Goal: Navigation & Orientation: Find specific page/section

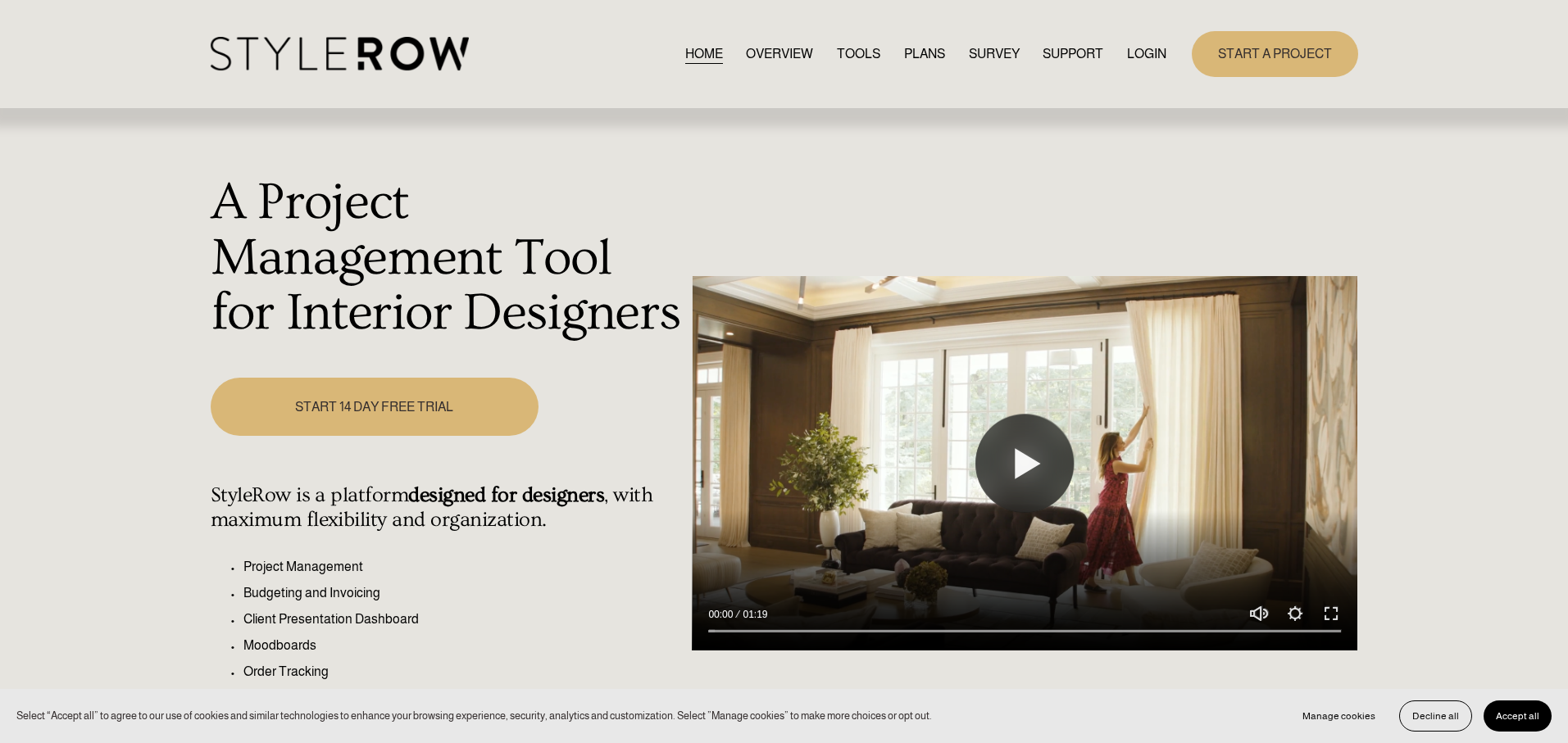
click at [1154, 52] on link "LOGIN" at bounding box center [1146, 53] width 39 height 22
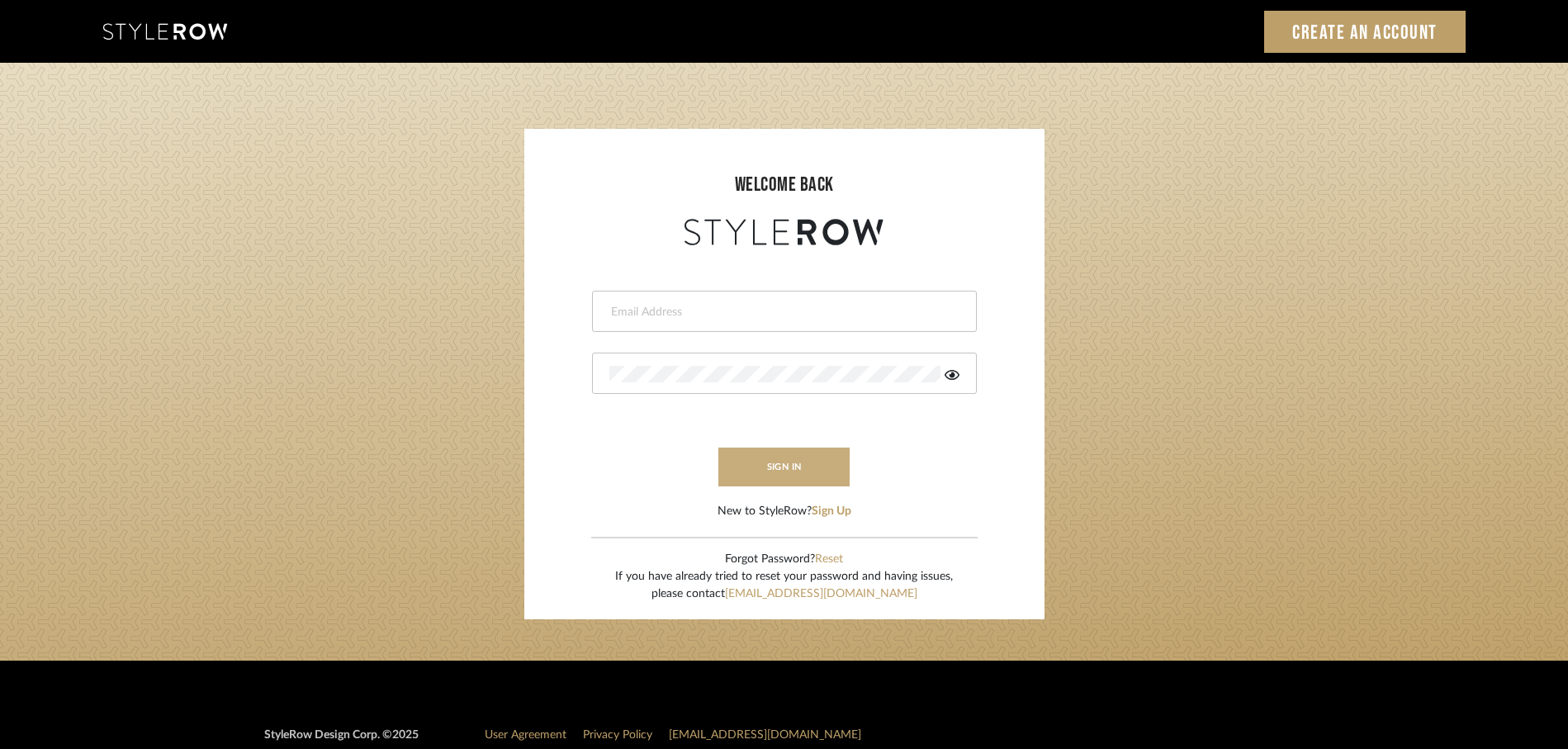
type input "rayeinteriordesign@gmail.com"
click at [800, 463] on button "sign in" at bounding box center [784, 467] width 132 height 39
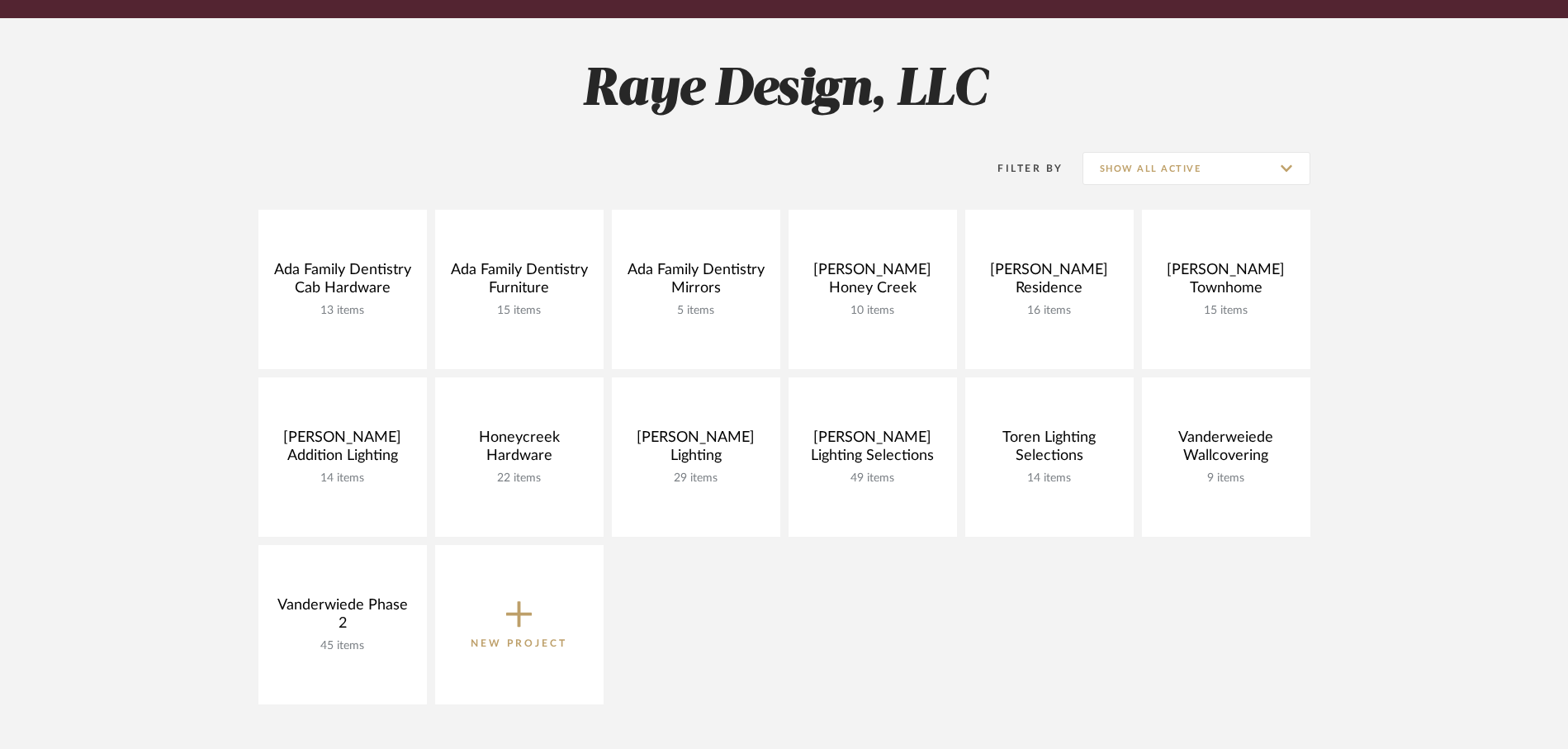
scroll to position [199, 0]
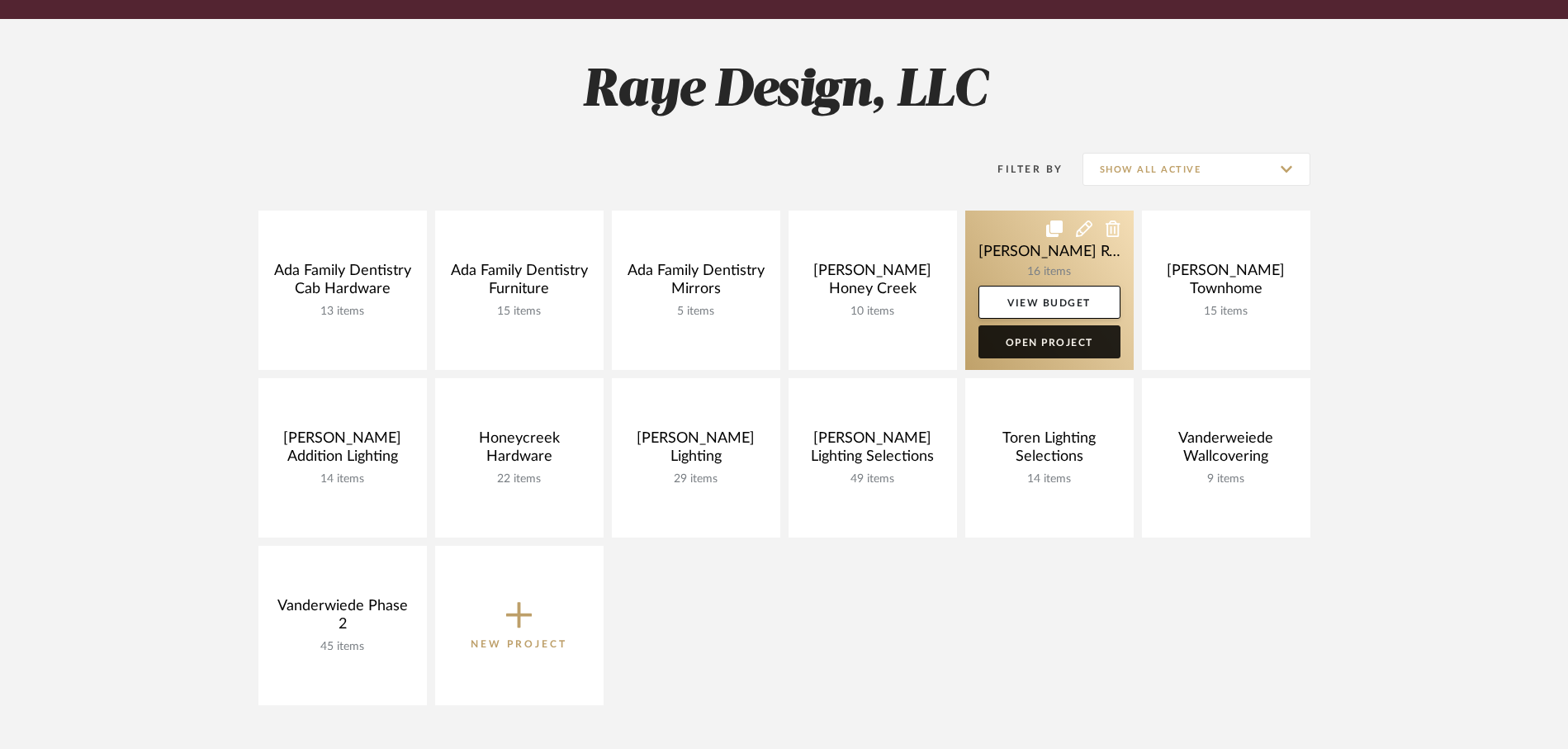
click at [1091, 345] on link "Open Project" at bounding box center [1049, 342] width 142 height 33
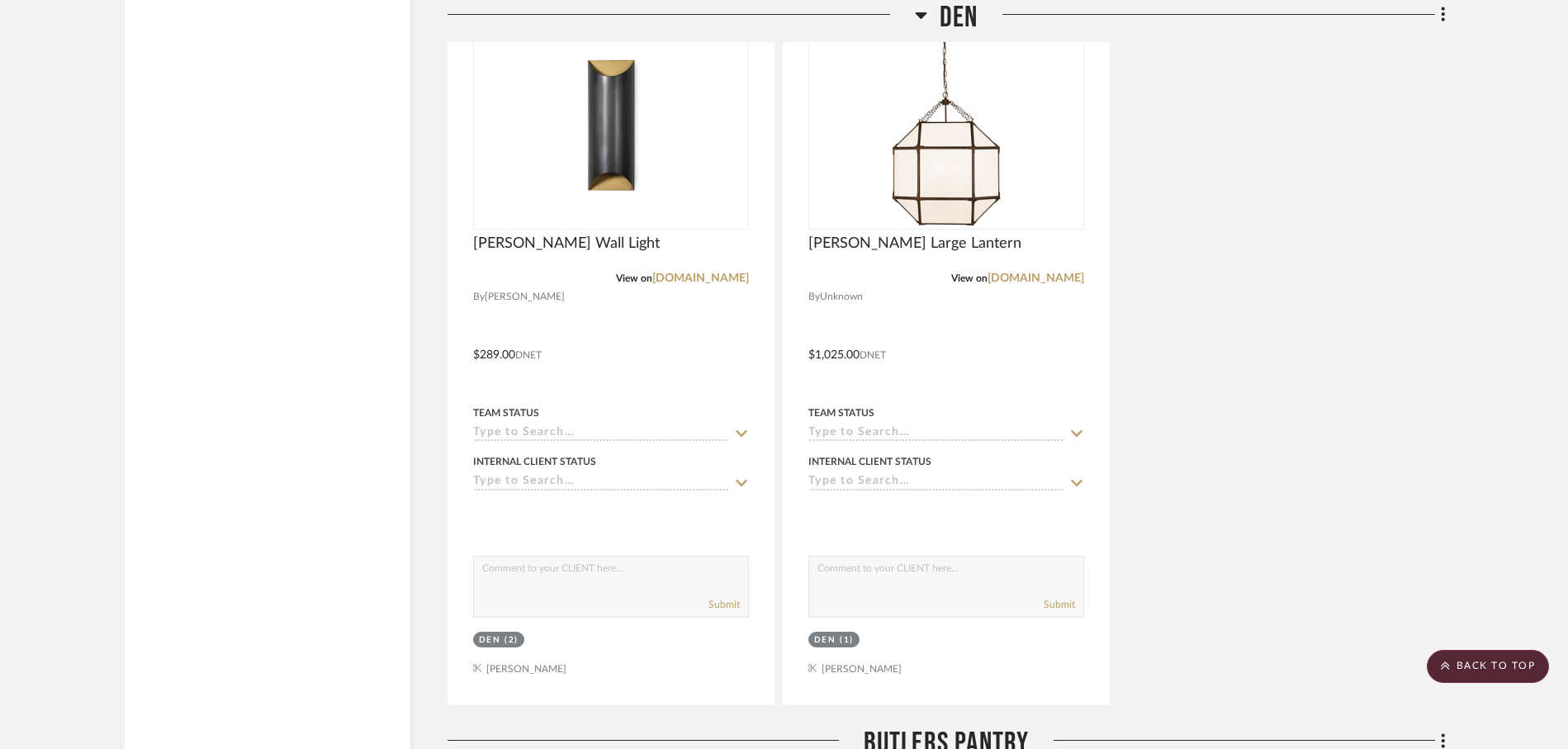
scroll to position [5400, 0]
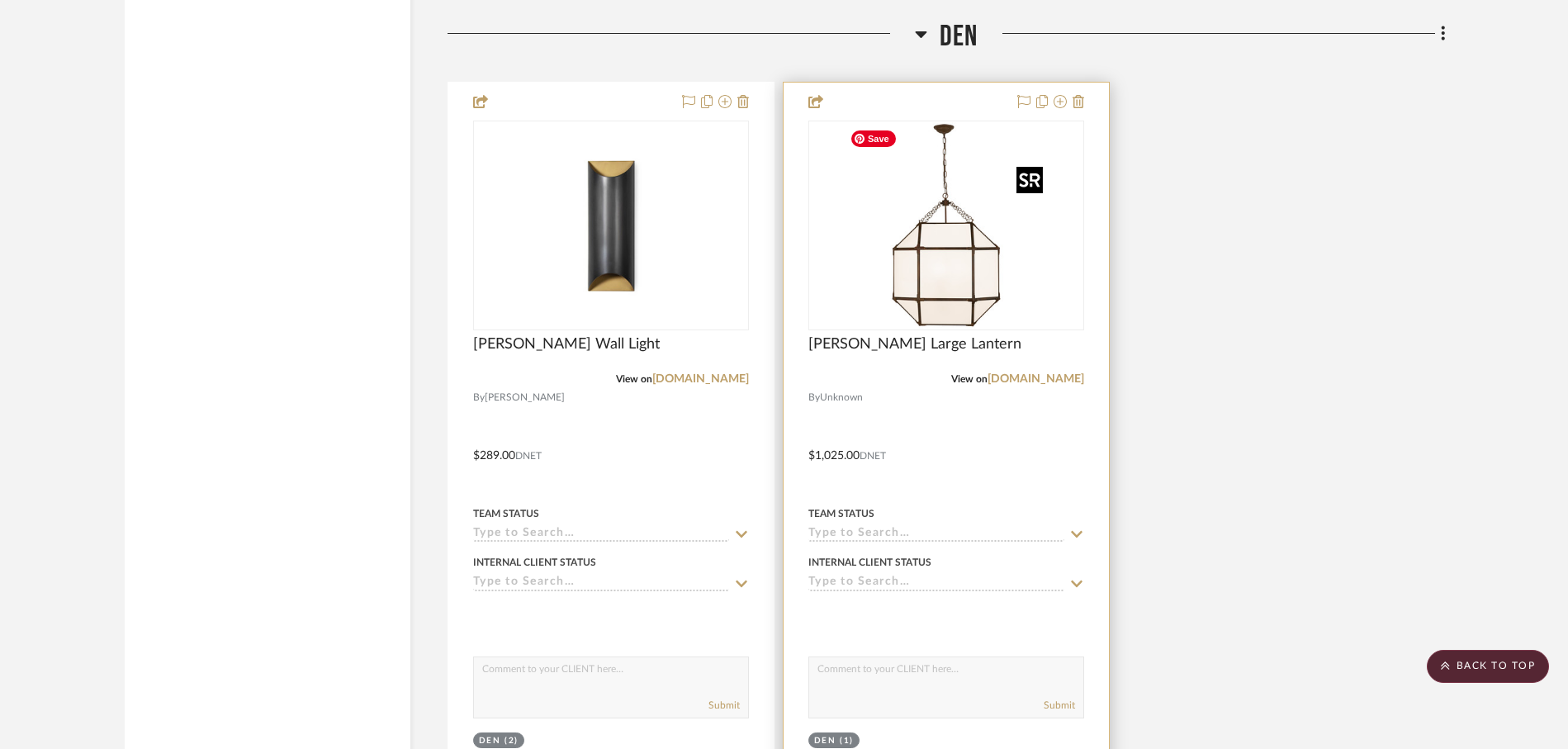
click at [0, 0] on img at bounding box center [0, 0] width 0 height 0
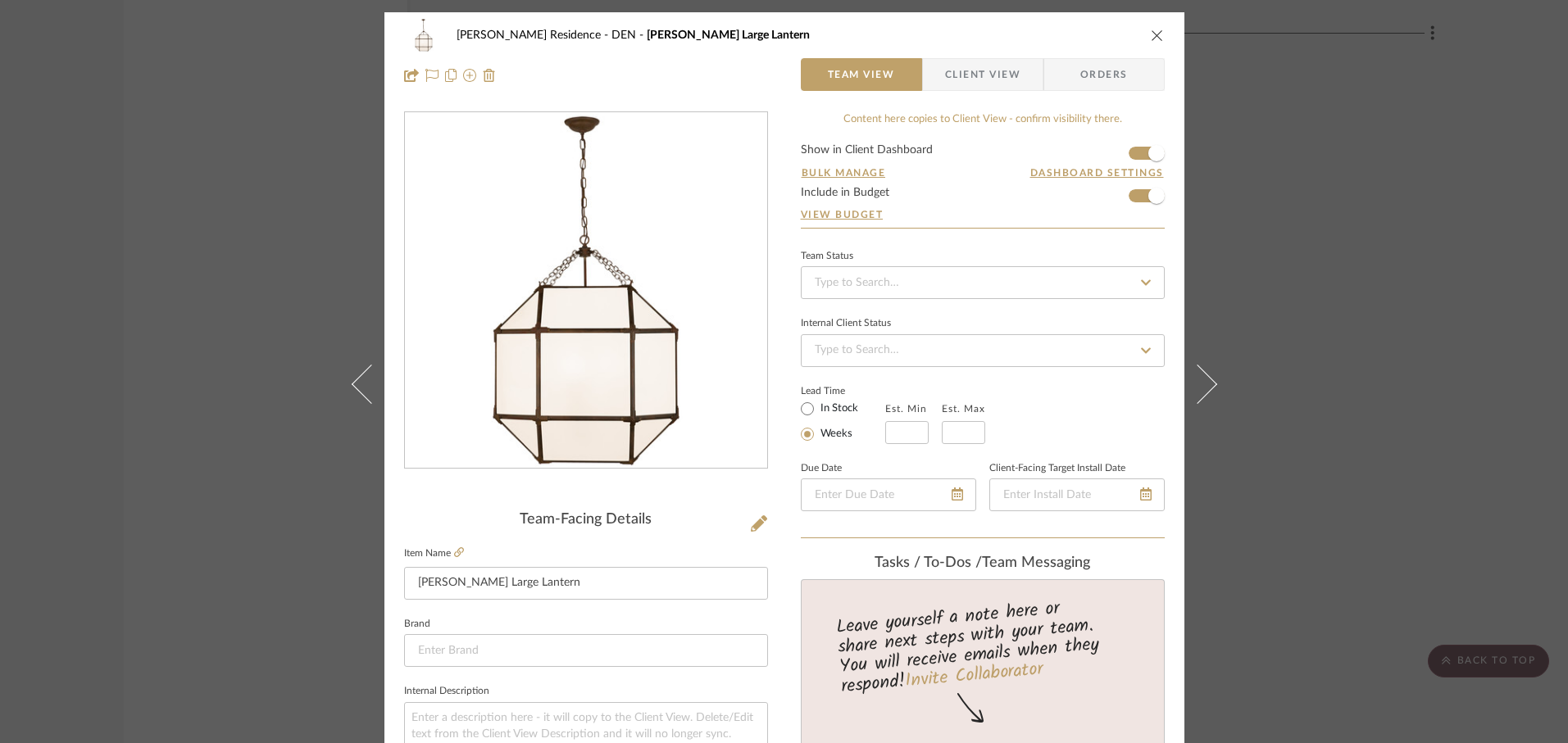
drag, startPoint x: 624, startPoint y: 353, endPoint x: 912, endPoint y: 29, distance: 433.5
click at [0, 0] on div "Carll Residence DEN Morris Large Lantern Team View Client View Orders Team-Faci…" at bounding box center [784, 372] width 1568 height 743
click at [1151, 31] on icon "close" at bounding box center [1157, 35] width 13 height 13
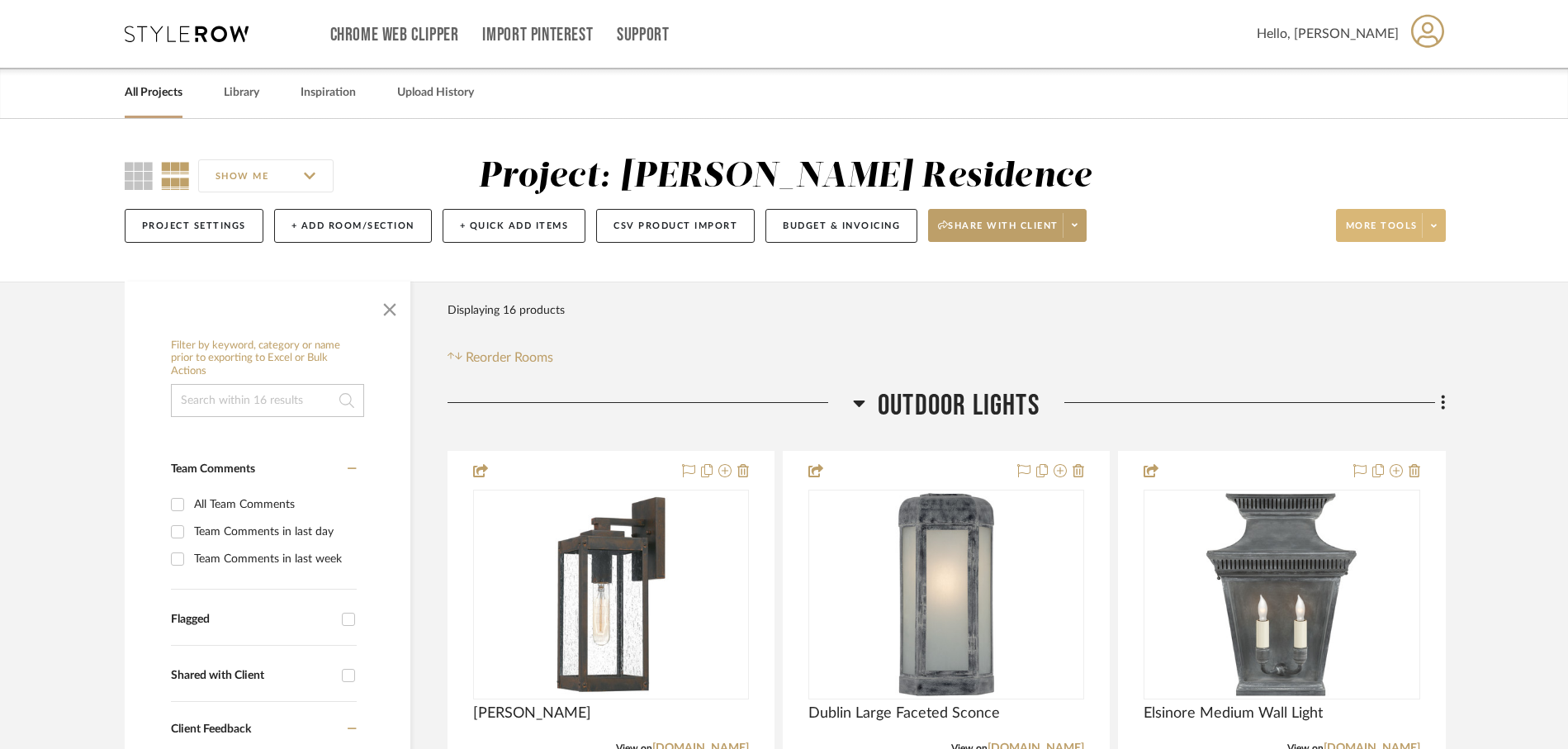
click at [1438, 231] on span at bounding box center [1433, 225] width 24 height 24
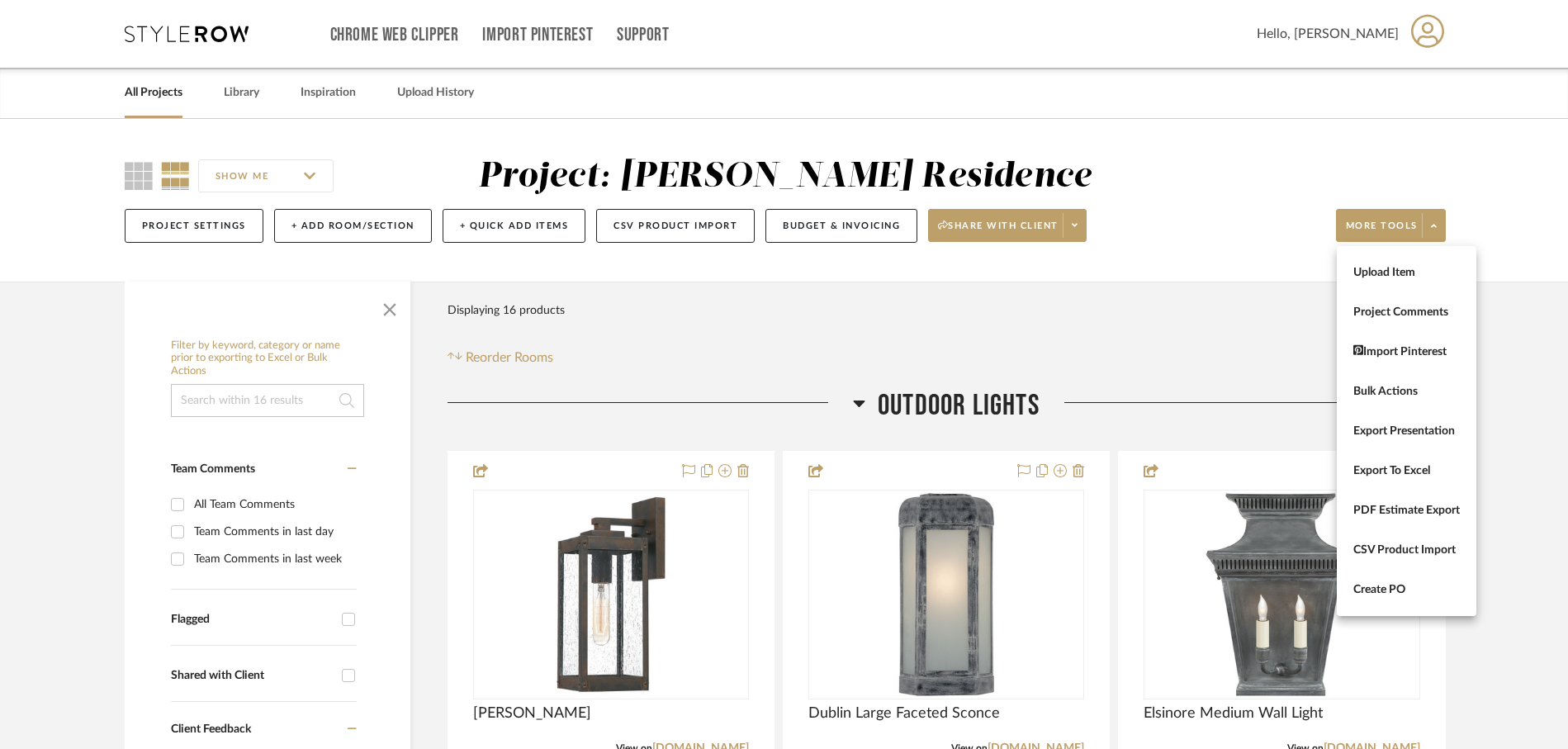
click at [1485, 203] on div at bounding box center [784, 374] width 1568 height 749
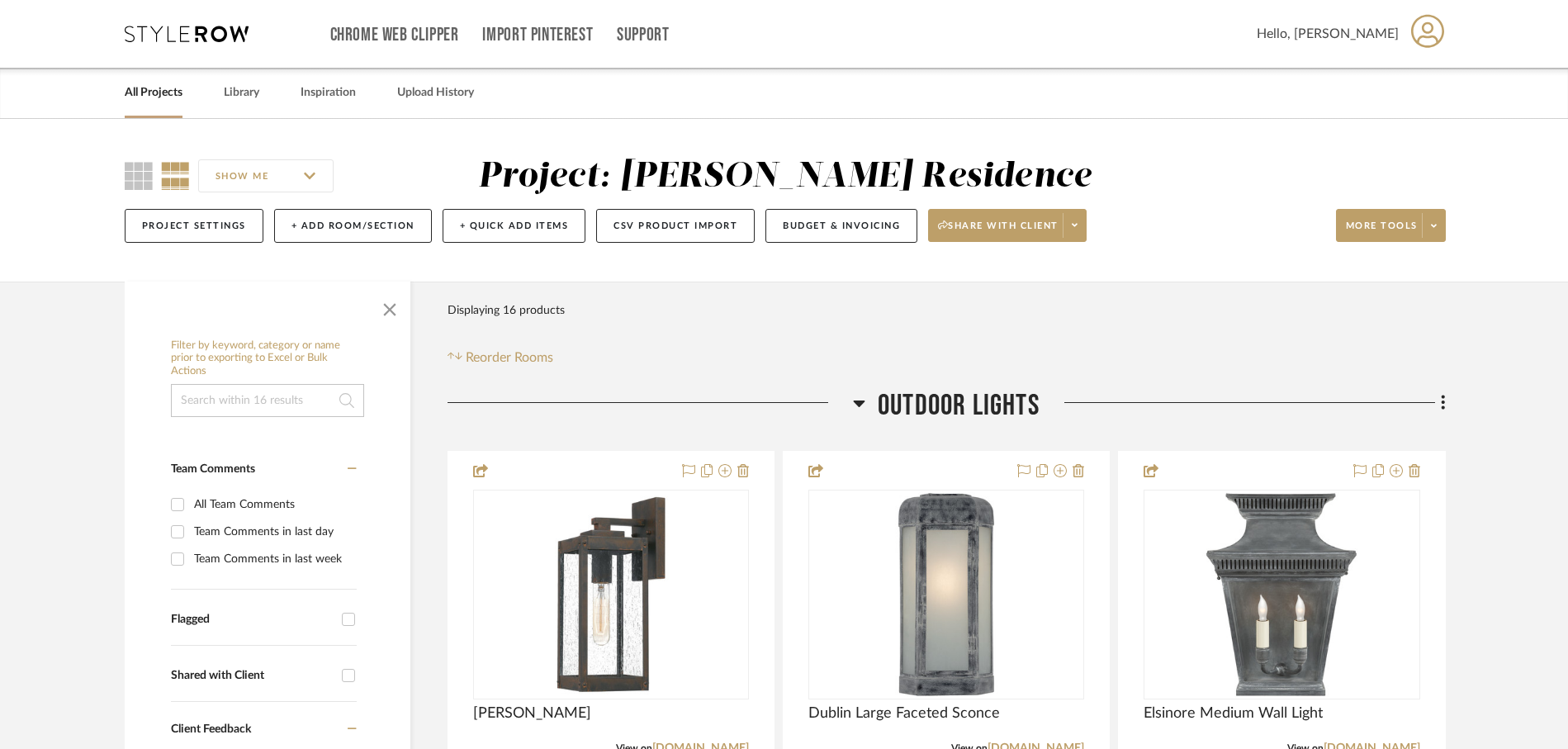
click at [167, 103] on link "All Projects" at bounding box center [154, 92] width 58 height 23
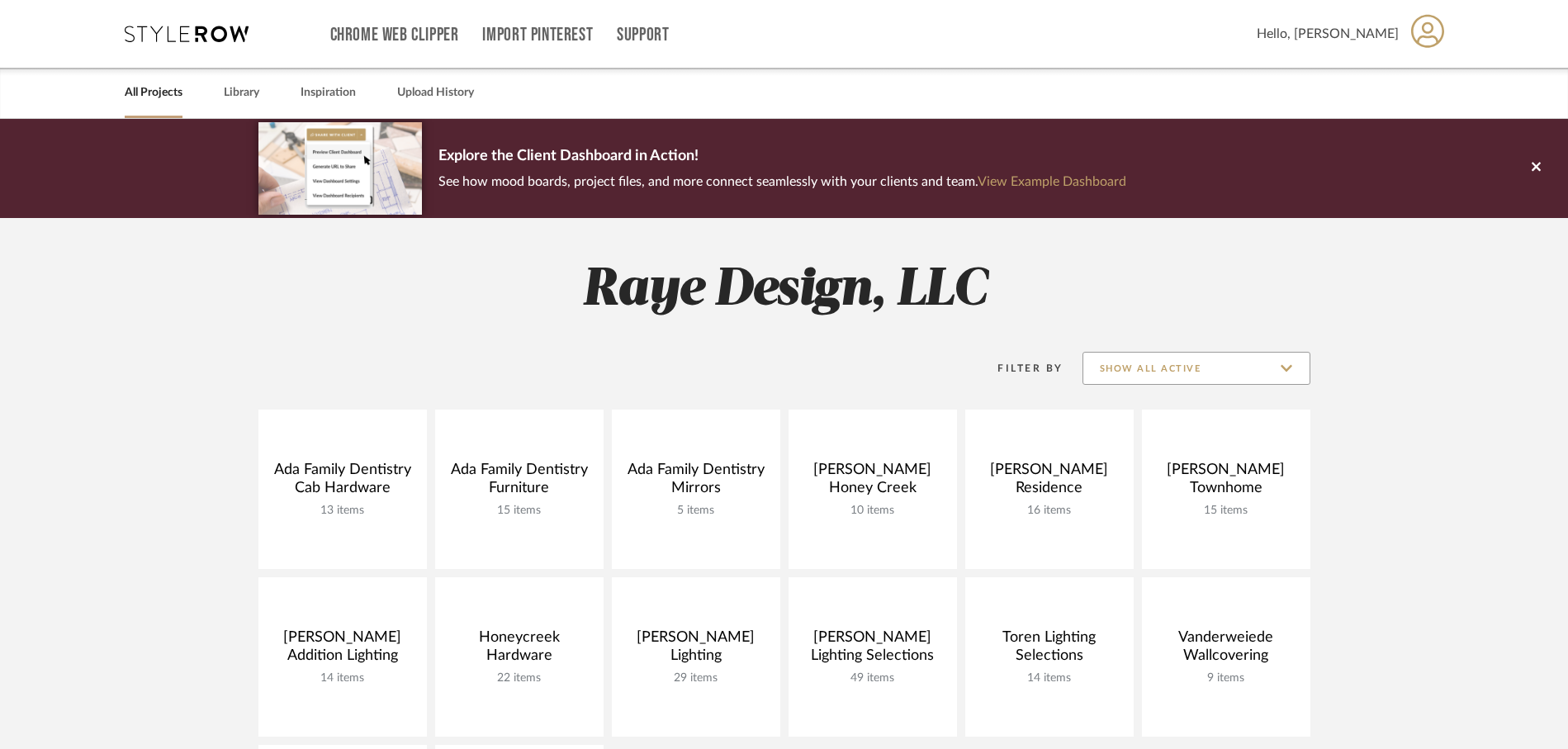
click at [1188, 365] on input "Show All Active" at bounding box center [1196, 368] width 228 height 33
click at [1156, 450] on span "Archived" at bounding box center [1198, 450] width 195 height 14
type input "Archived"
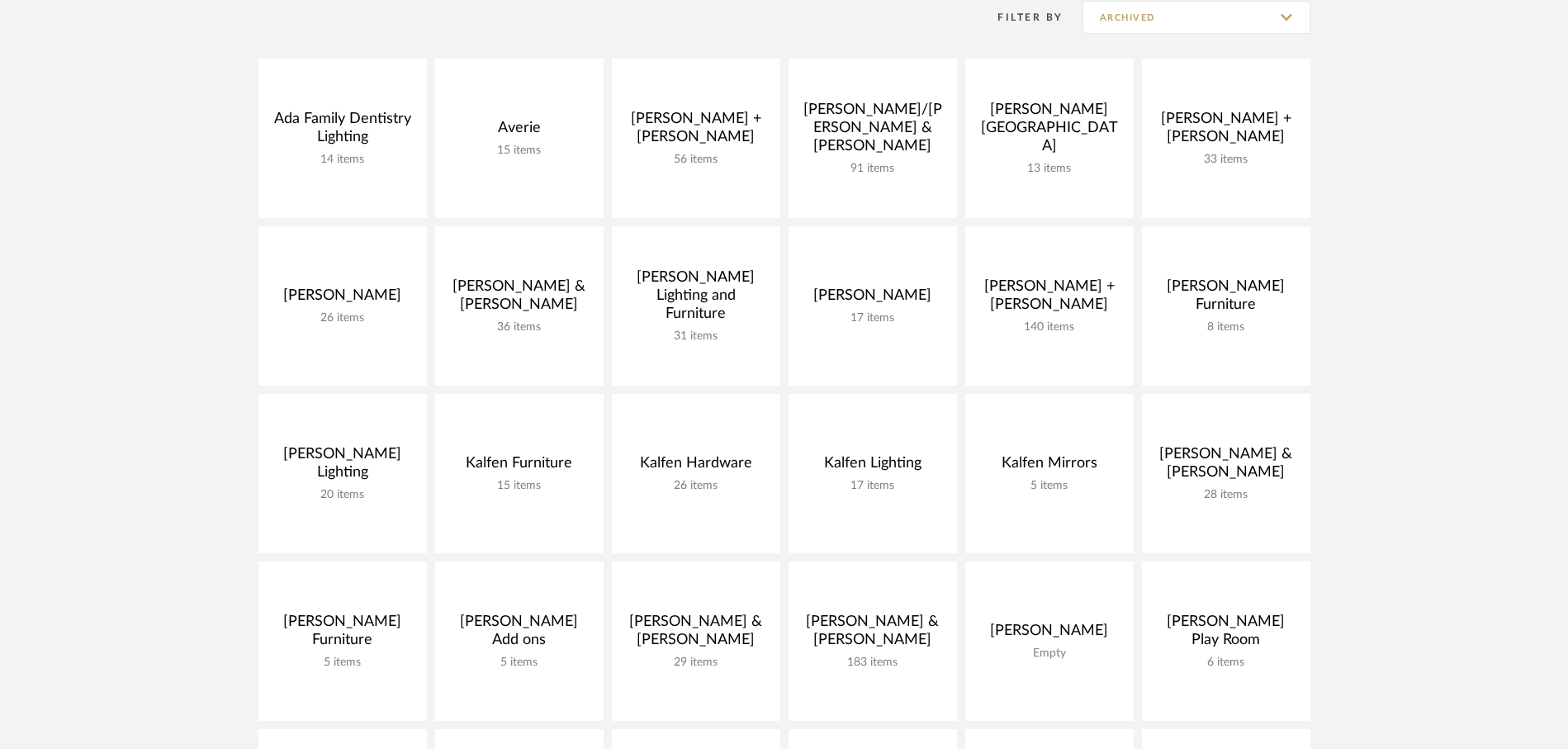
scroll to position [391, 0]
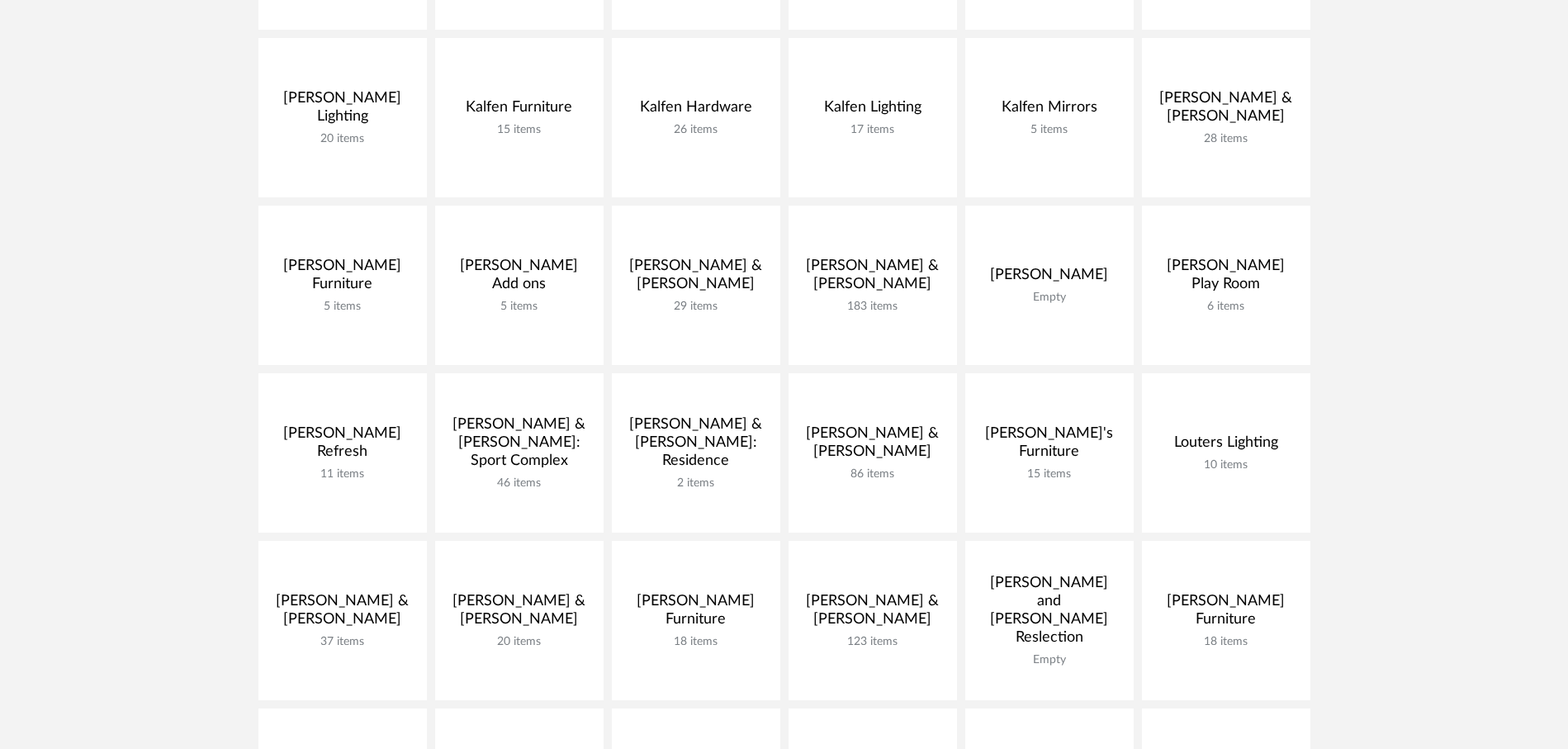
scroll to position [709, 0]
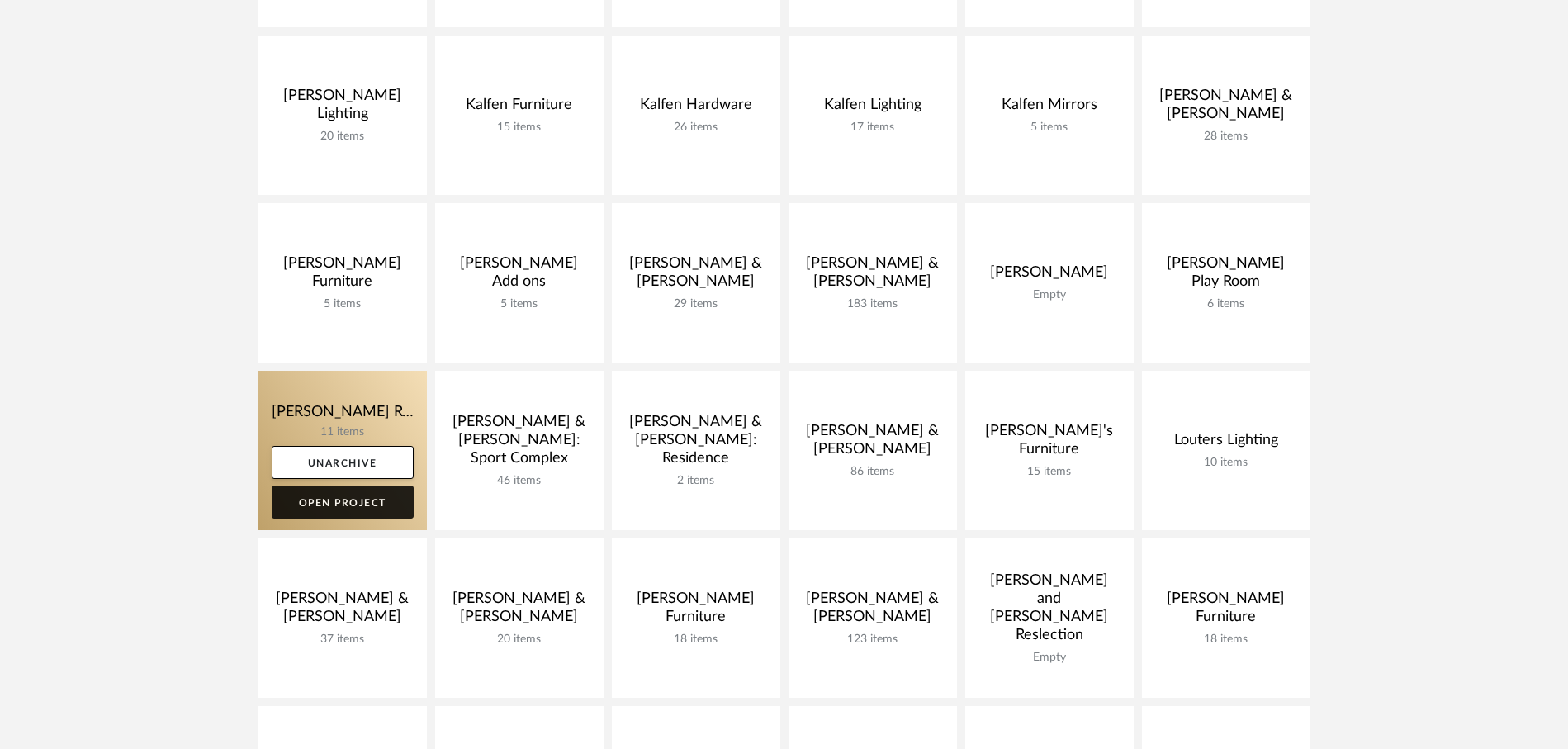
click at [380, 507] on link "Open Project" at bounding box center [342, 502] width 142 height 33
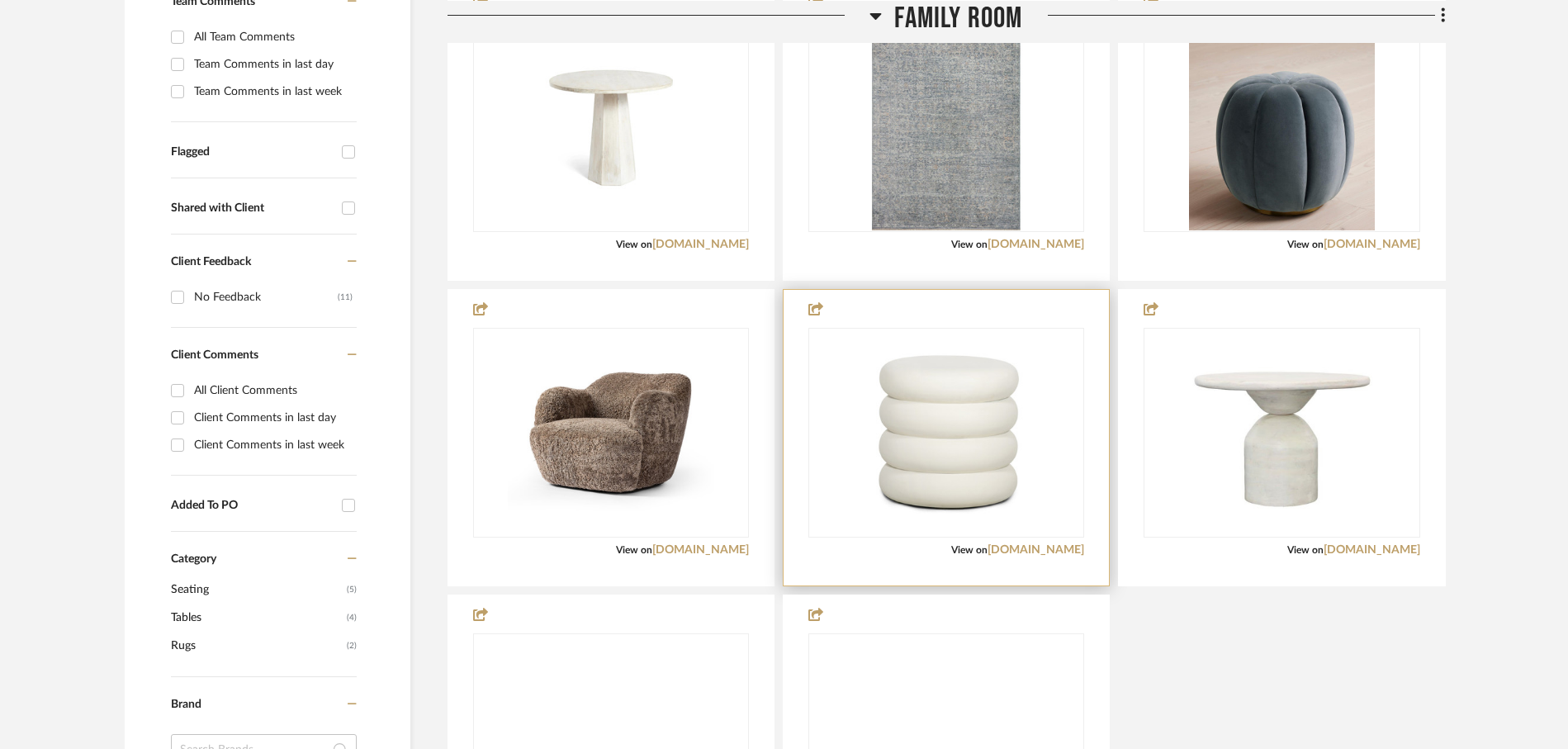
scroll to position [469, 0]
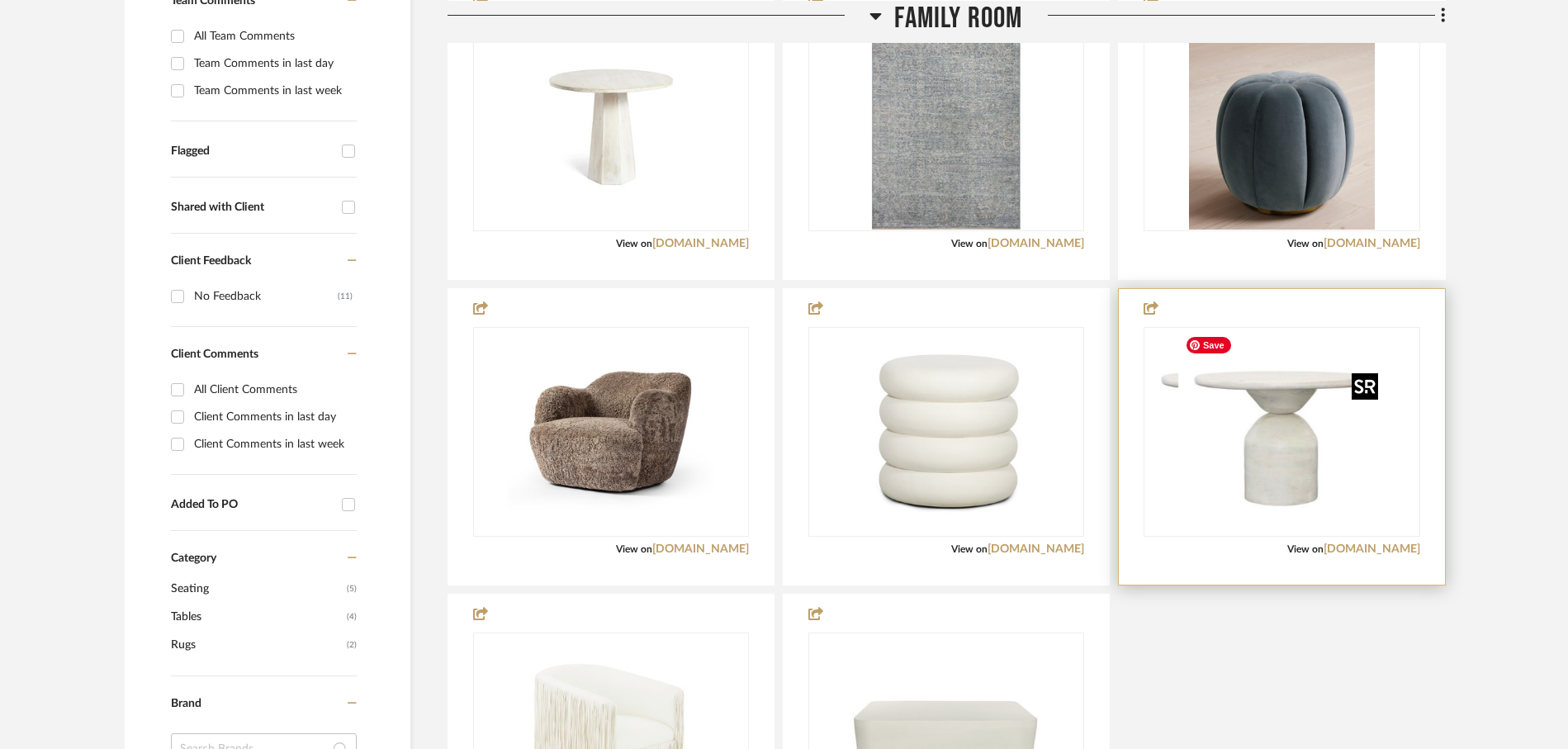
click at [1283, 460] on div at bounding box center [1280, 432] width 276 height 210
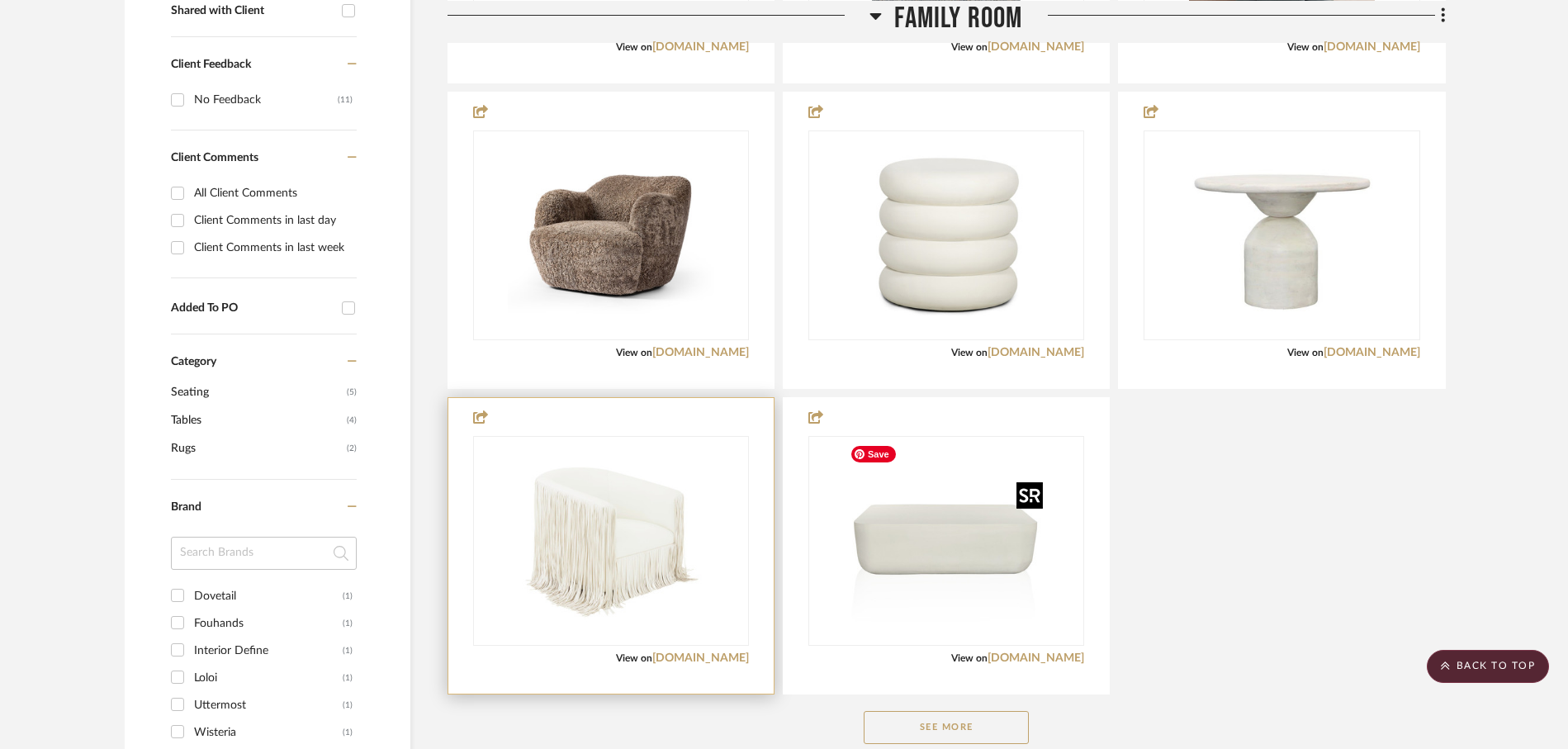
scroll to position [668, 0]
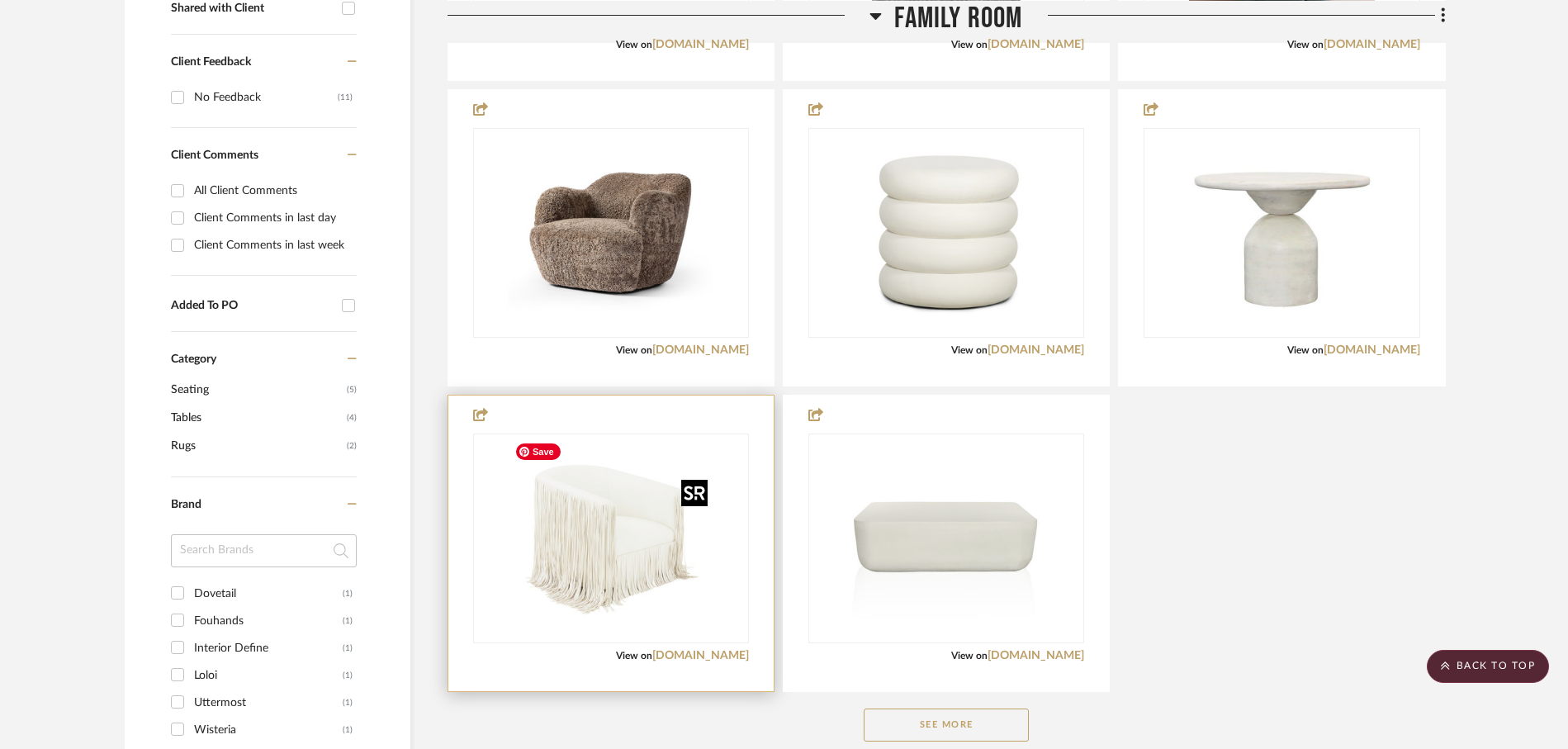
click at [600, 560] on img "0" at bounding box center [610, 538] width 206 height 206
click at [704, 660] on link "pinterest.com" at bounding box center [700, 656] width 97 height 12
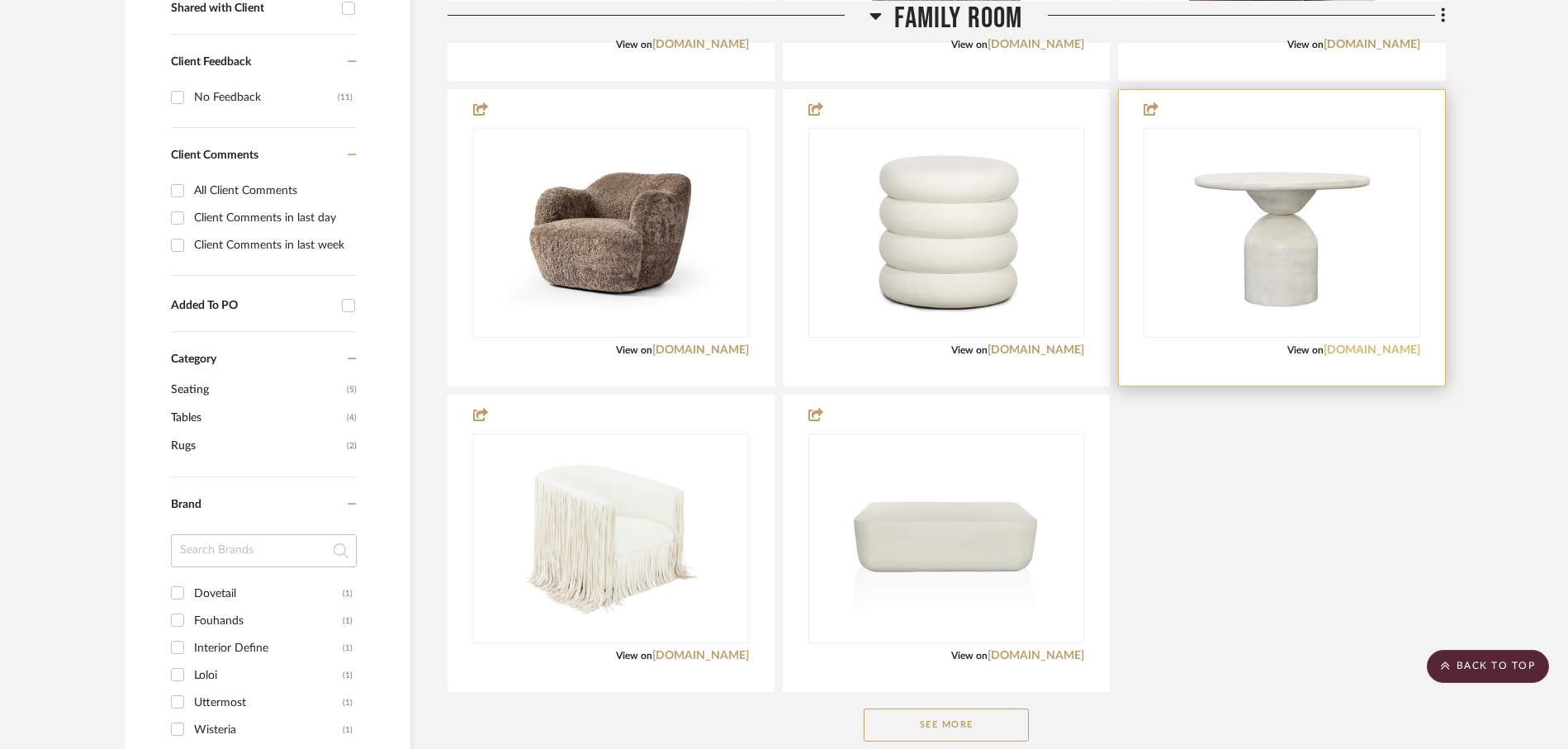
click at [1360, 348] on link "dovetailhome.com" at bounding box center [1372, 350] width 97 height 12
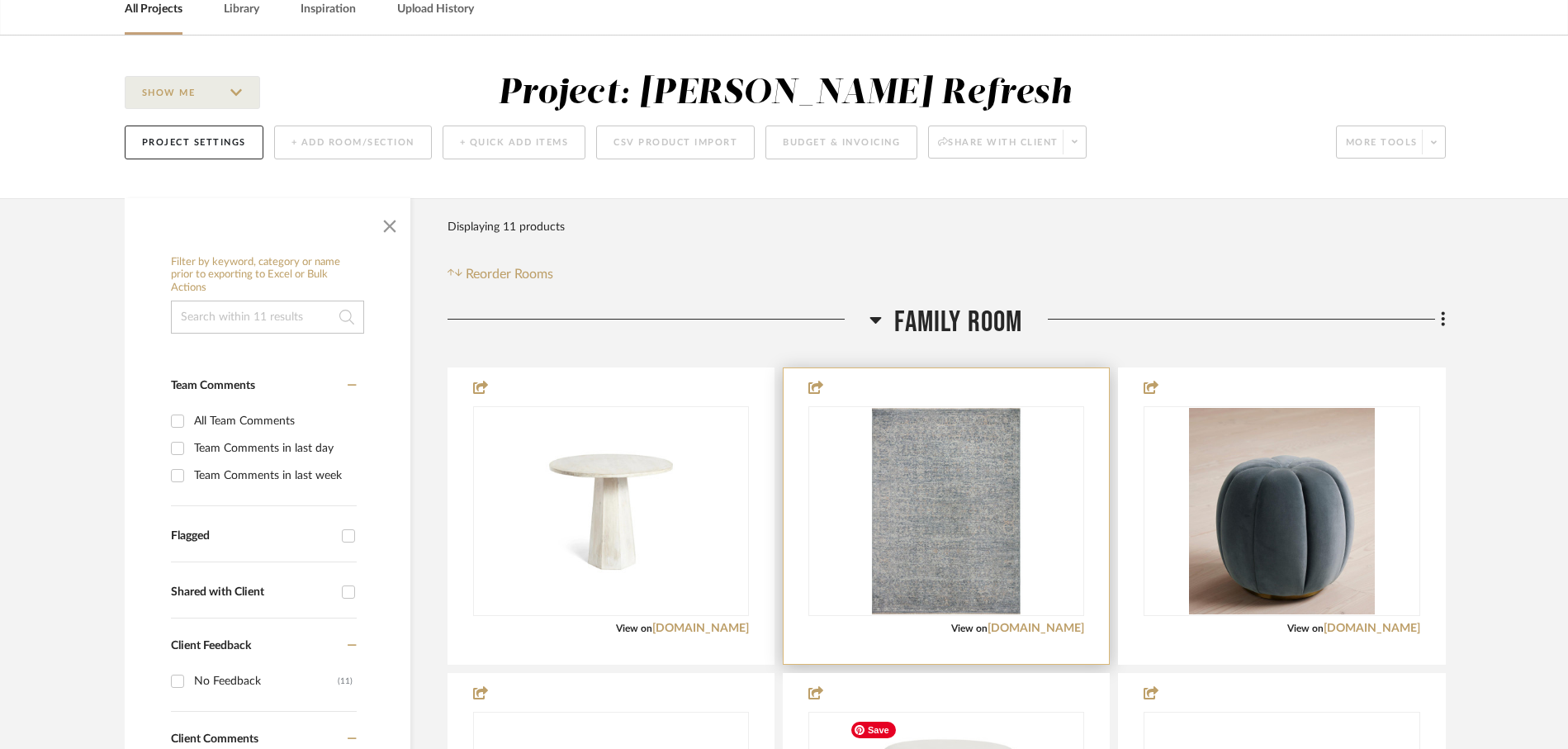
scroll to position [77, 0]
